Goal: Task Accomplishment & Management: Use online tool/utility

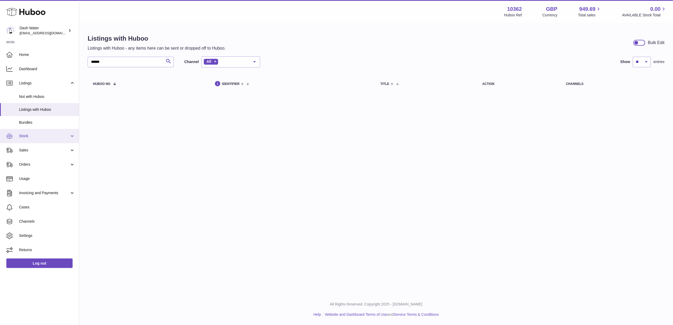
click at [40, 140] on link "Stock" at bounding box center [39, 136] width 79 height 14
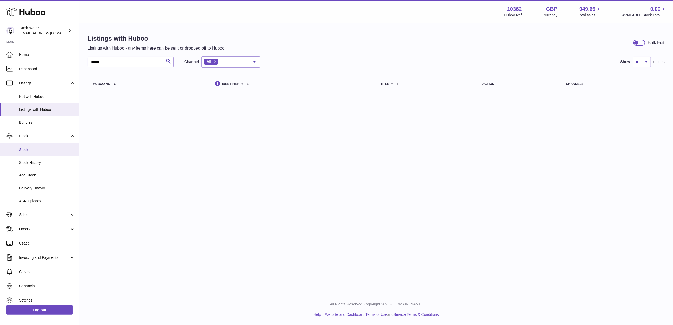
click at [39, 153] on link "Stock" at bounding box center [39, 149] width 79 height 13
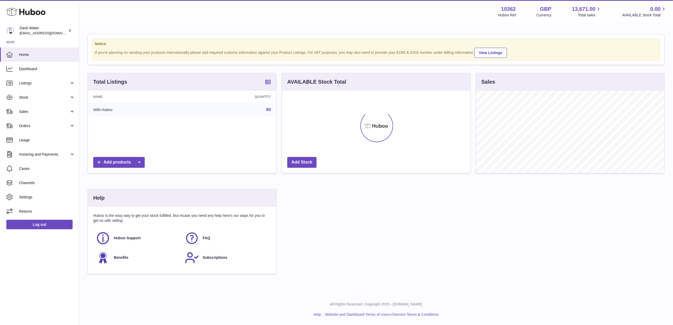
scroll to position [82, 188]
click at [58, 99] on span "Stock" at bounding box center [44, 97] width 50 height 5
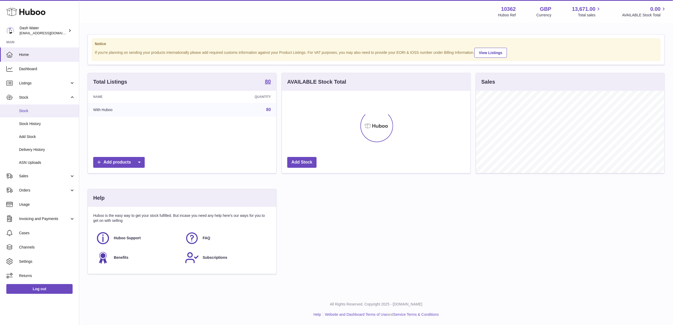
click at [52, 113] on span "Stock" at bounding box center [47, 111] width 56 height 5
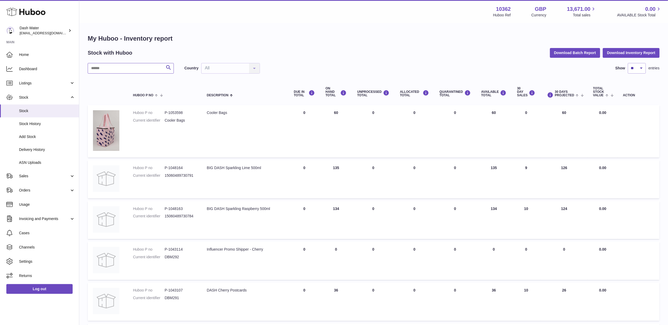
click at [106, 72] on input "text" at bounding box center [131, 68] width 86 height 11
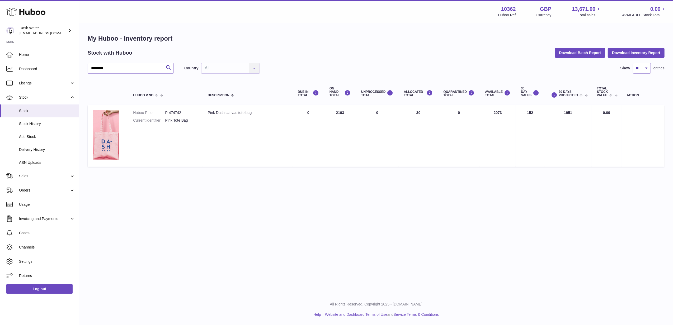
click at [175, 113] on dd "P-474742" at bounding box center [181, 112] width 32 height 5
copy dl "P-474742"
drag, startPoint x: 105, startPoint y: 66, endPoint x: 85, endPoint y: 68, distance: 20.2
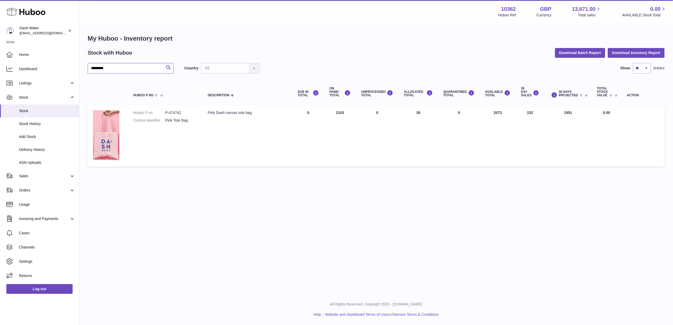
click at [85, 68] on div "My Huboo - Inventory report Stock with Huboo Download Batch Report Download Inv…" at bounding box center [376, 102] width 594 height 156
click at [172, 113] on dd "P-474741" at bounding box center [181, 112] width 32 height 5
copy dl "P-474741"
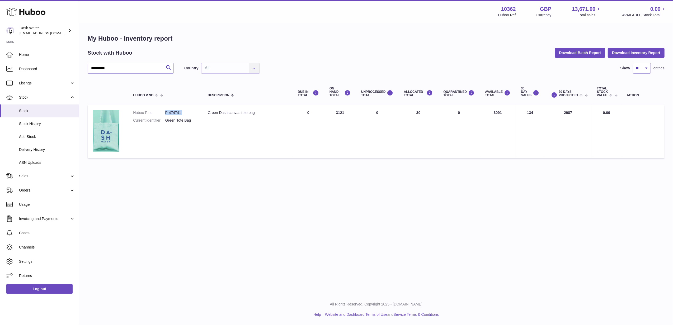
click at [174, 111] on dd "P-474741" at bounding box center [181, 112] width 32 height 5
click at [165, 113] on dt "Huboo P no" at bounding box center [149, 112] width 32 height 5
drag, startPoint x: 166, startPoint y: 111, endPoint x: 181, endPoint y: 112, distance: 14.8
click at [181, 112] on dd "P-474741" at bounding box center [181, 112] width 32 height 5
copy dd "P-474741"
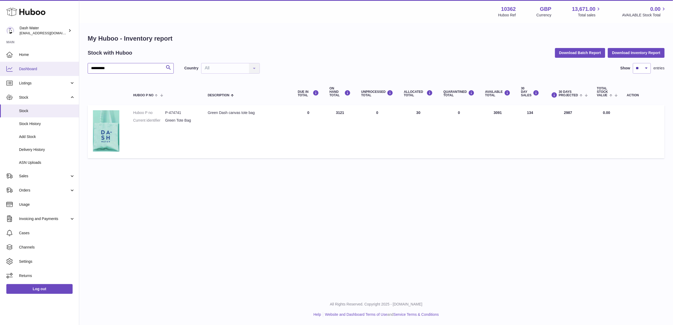
drag, startPoint x: 127, startPoint y: 69, endPoint x: 47, endPoint y: 62, distance: 80.4
click at [46, 63] on div "**********" at bounding box center [336, 162] width 673 height 325
type input "*********"
drag, startPoint x: 165, startPoint y: 111, endPoint x: 180, endPoint y: 113, distance: 14.9
click at [180, 113] on dd "P-474742" at bounding box center [181, 112] width 32 height 5
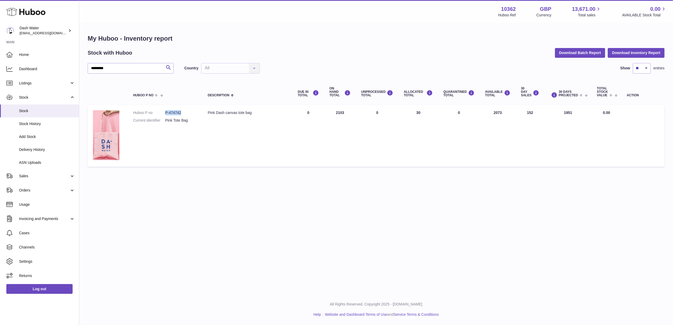
copy dd "P-474742"
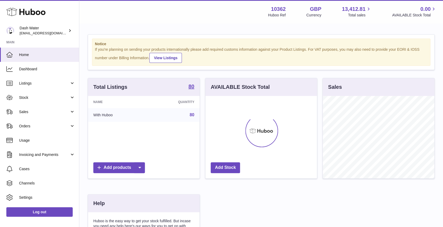
scroll to position [82, 111]
